Goal: Information Seeking & Learning: Learn about a topic

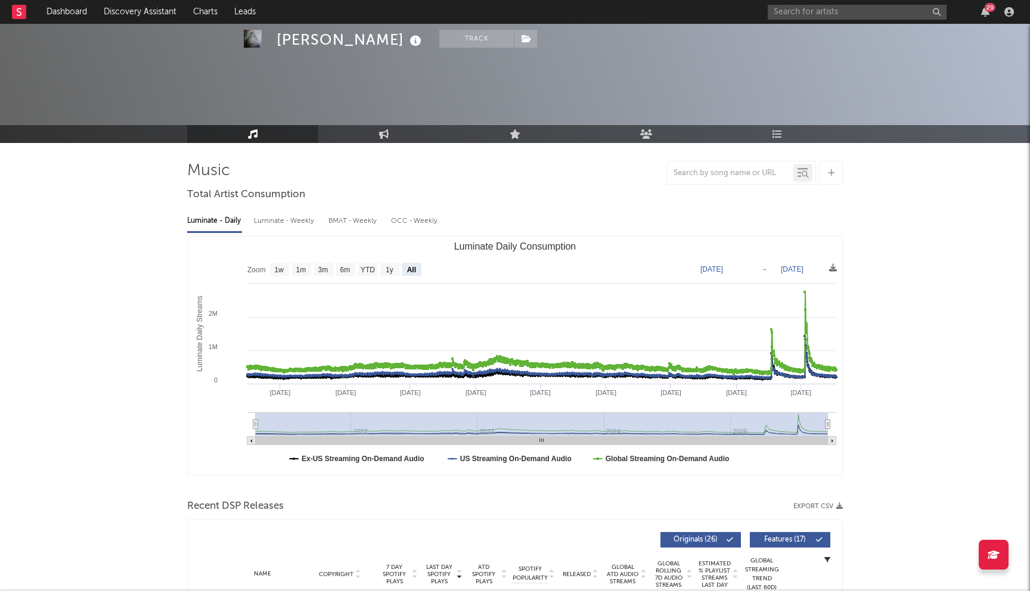
select select "All"
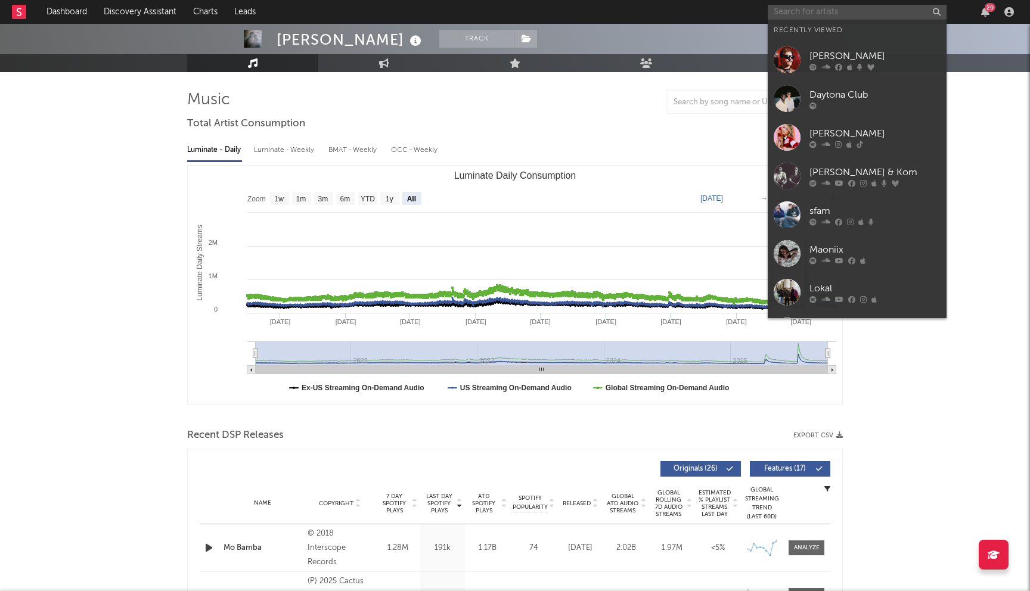
click at [830, 9] on input "text" at bounding box center [857, 12] width 179 height 15
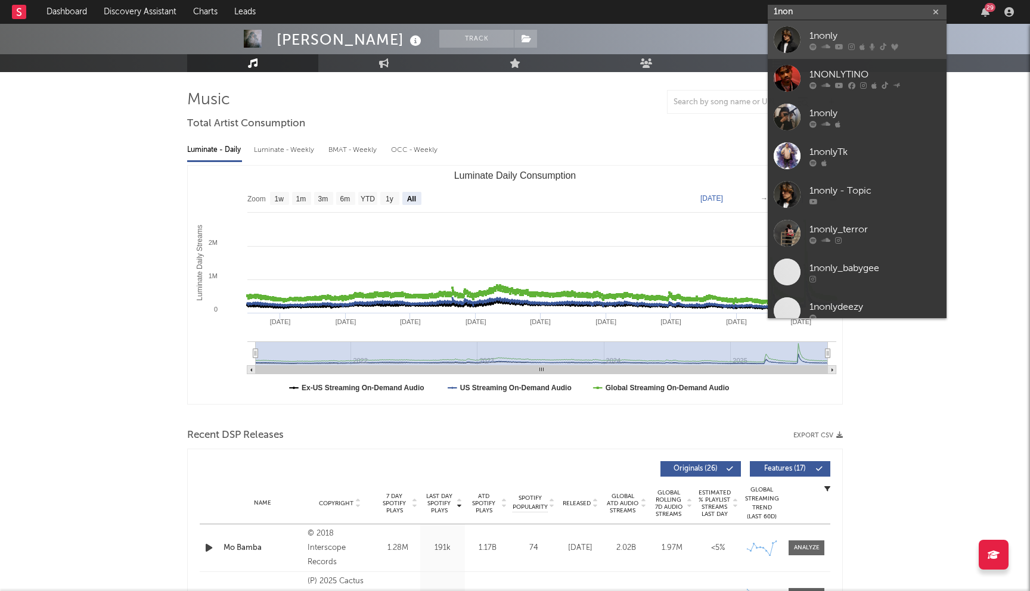
type input "1non"
click at [820, 36] on div "1nonly" at bounding box center [875, 36] width 131 height 14
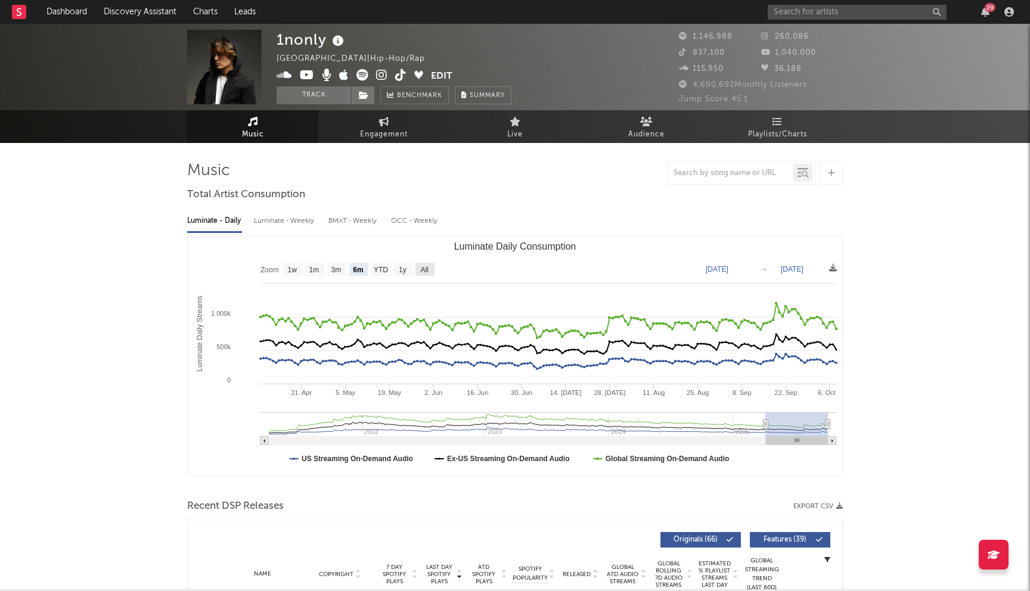
click at [428, 266] on text "All" at bounding box center [424, 270] width 8 height 8
select select "All"
type input "[DATE]"
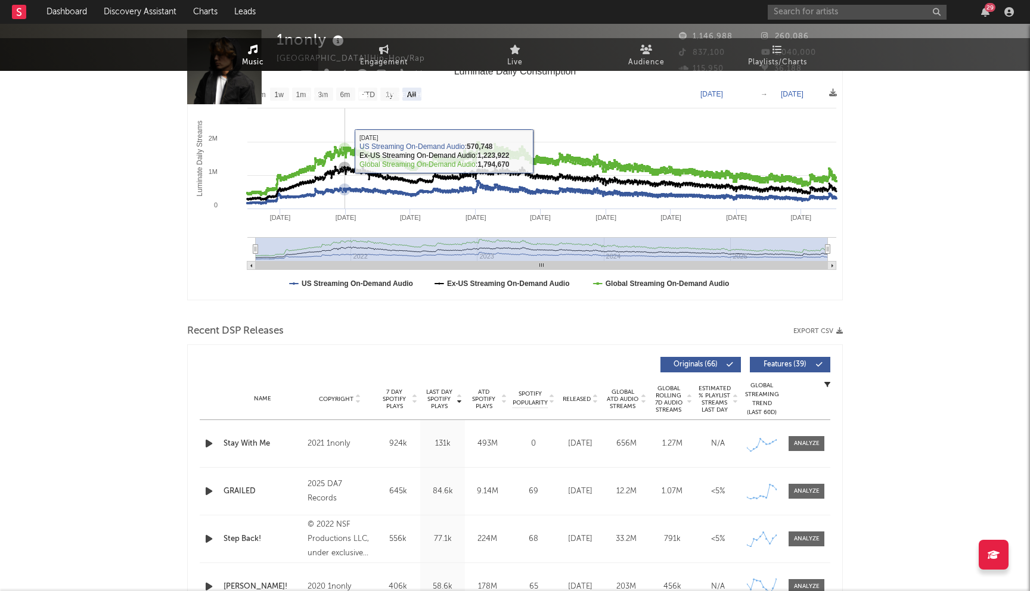
scroll to position [328, 0]
